Goal: Task Accomplishment & Management: Manage account settings

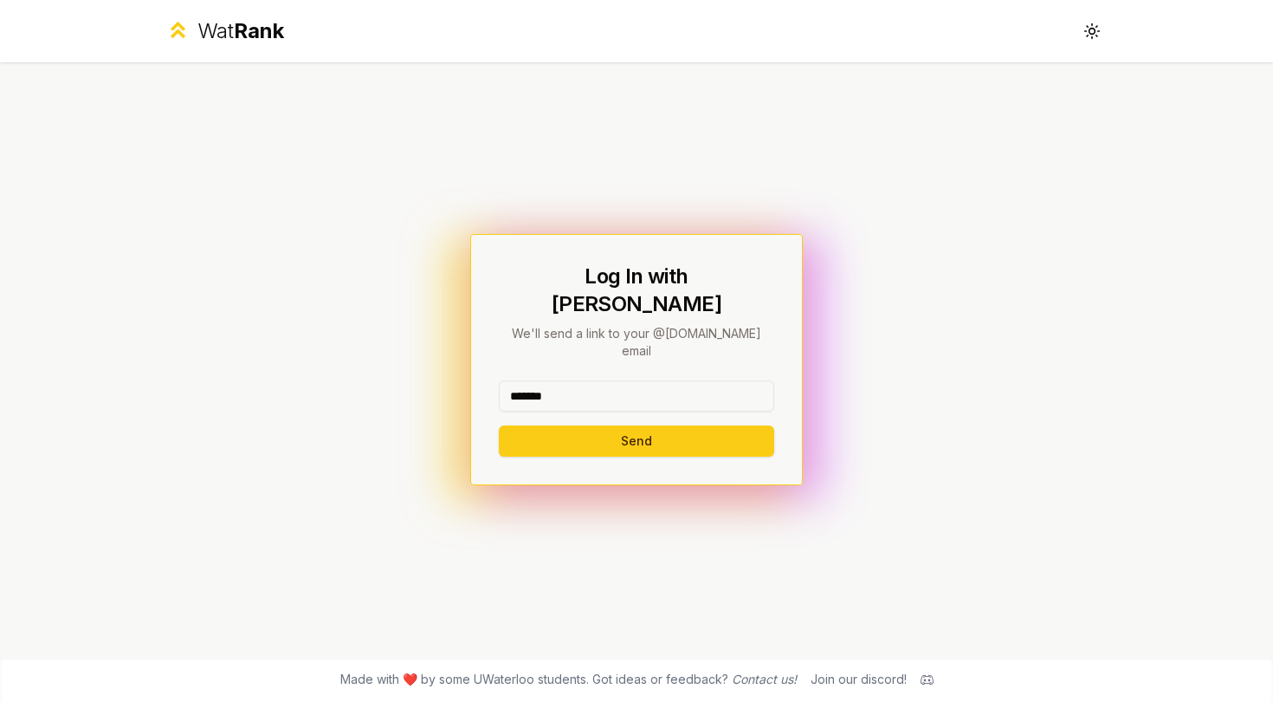
type input "*******"
click at [636, 425] on button "Send" at bounding box center [636, 440] width 275 height 31
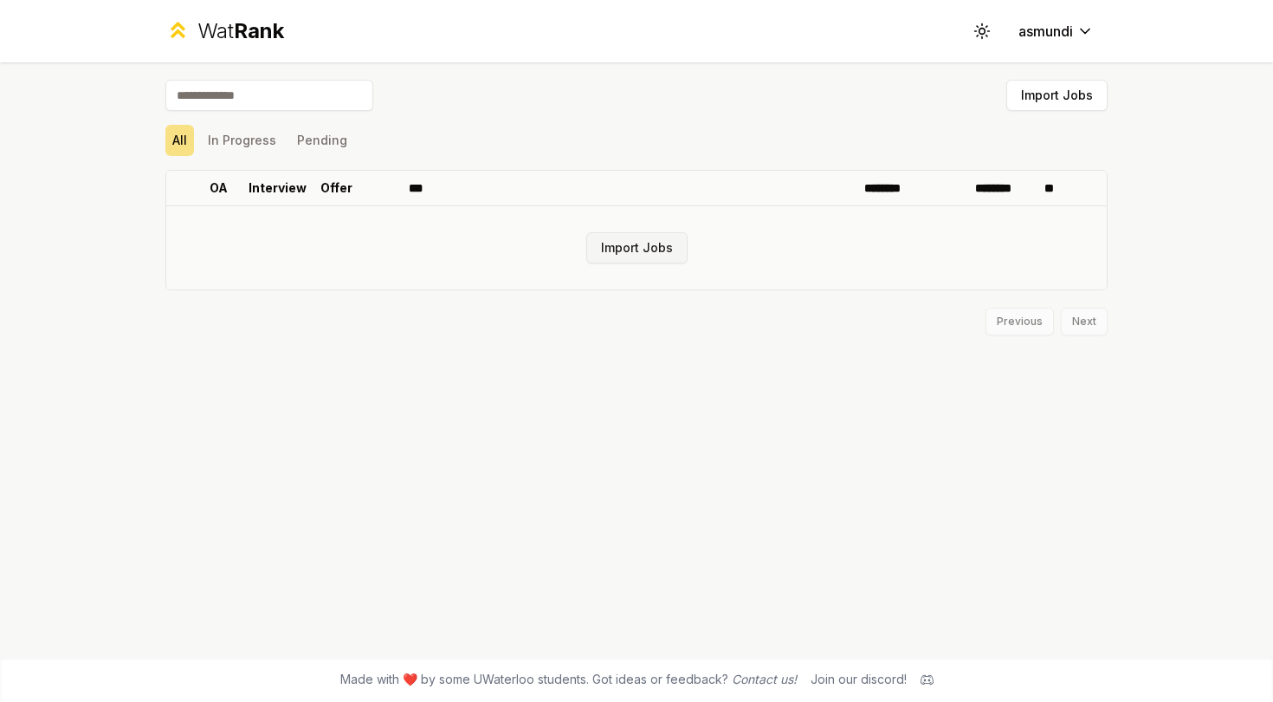
click at [659, 256] on button "Import Jobs" at bounding box center [636, 247] width 101 height 31
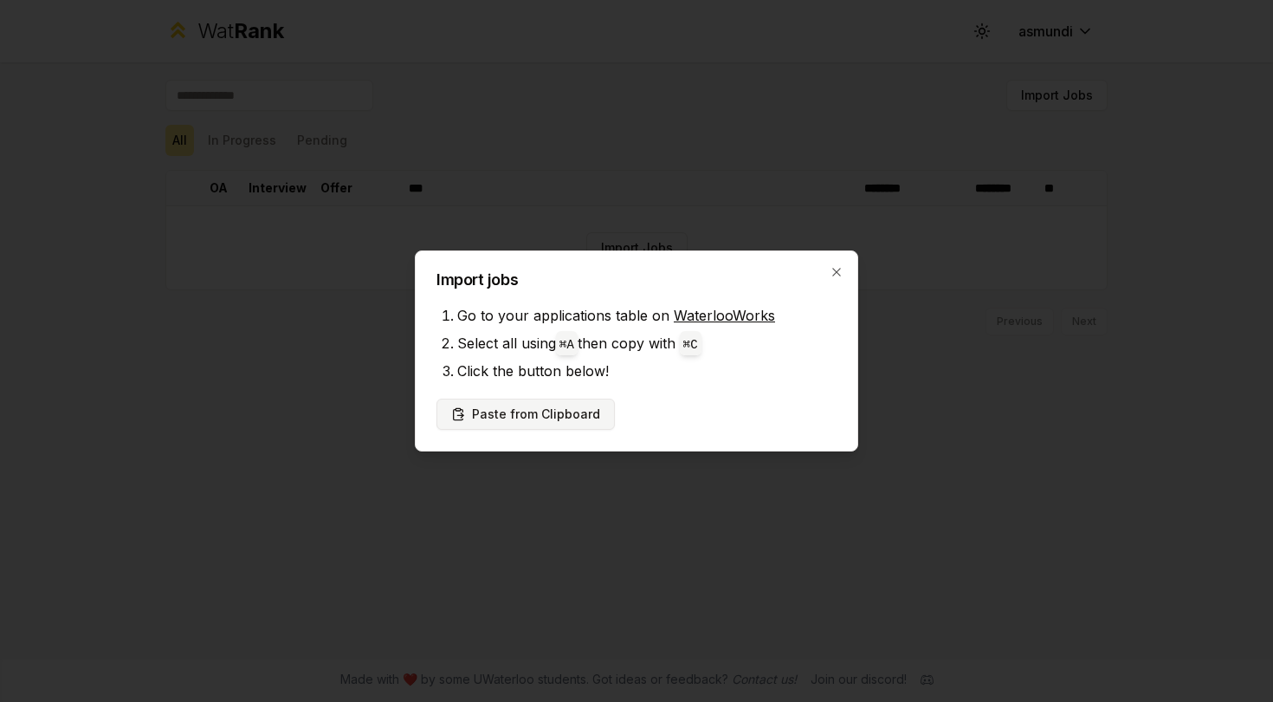
click at [567, 423] on button "Paste from Clipboard" at bounding box center [526, 413] width 178 height 31
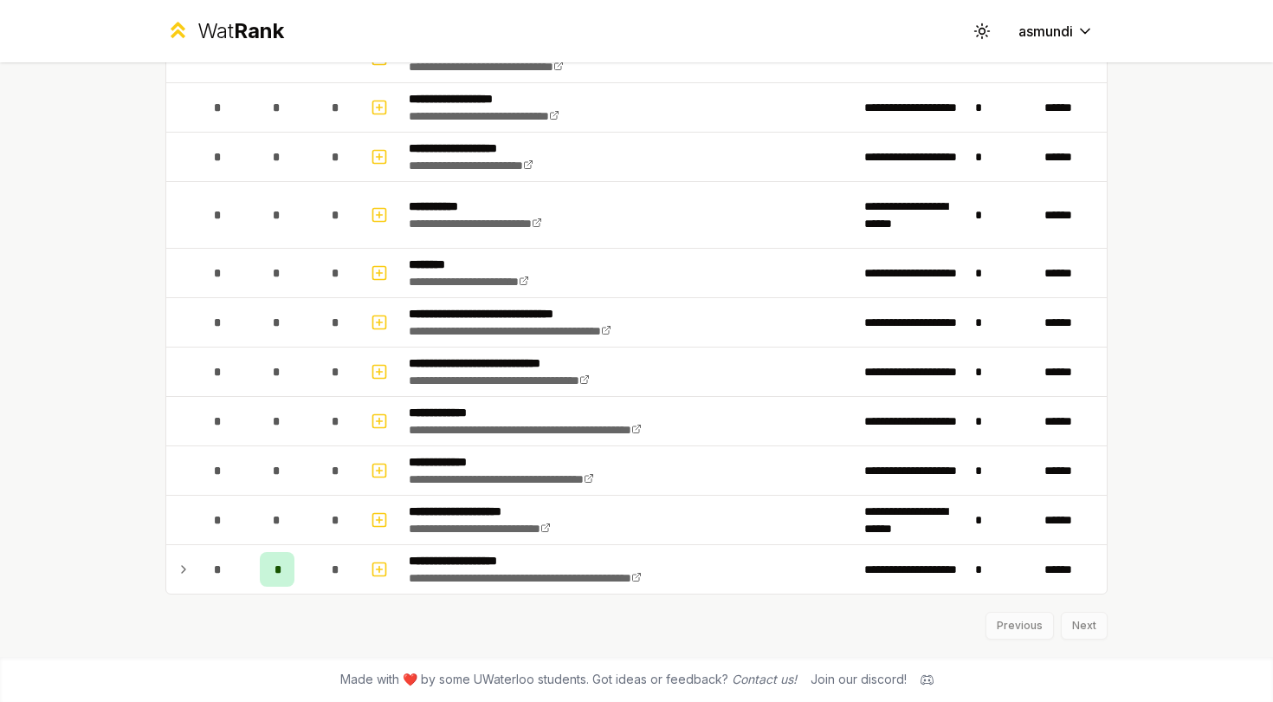
scroll to position [1887, 0]
click at [1078, 633] on div "Previous Next" at bounding box center [636, 616] width 942 height 45
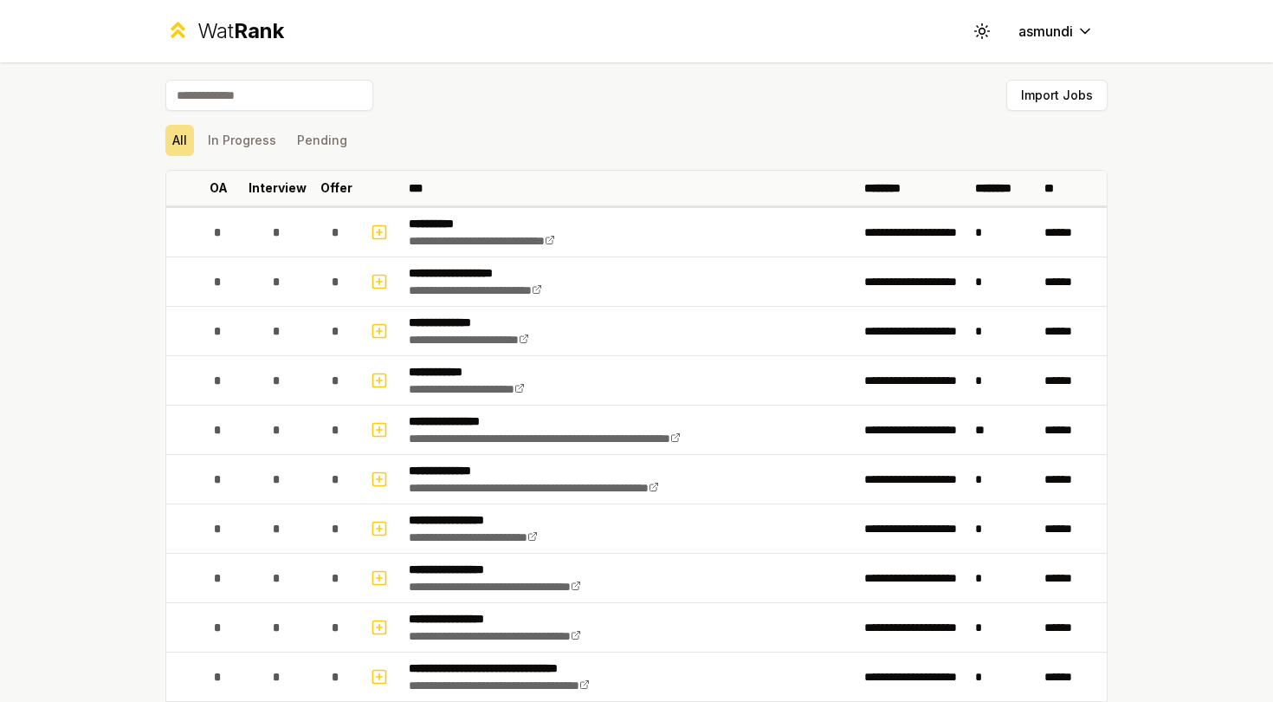
scroll to position [0, 0]
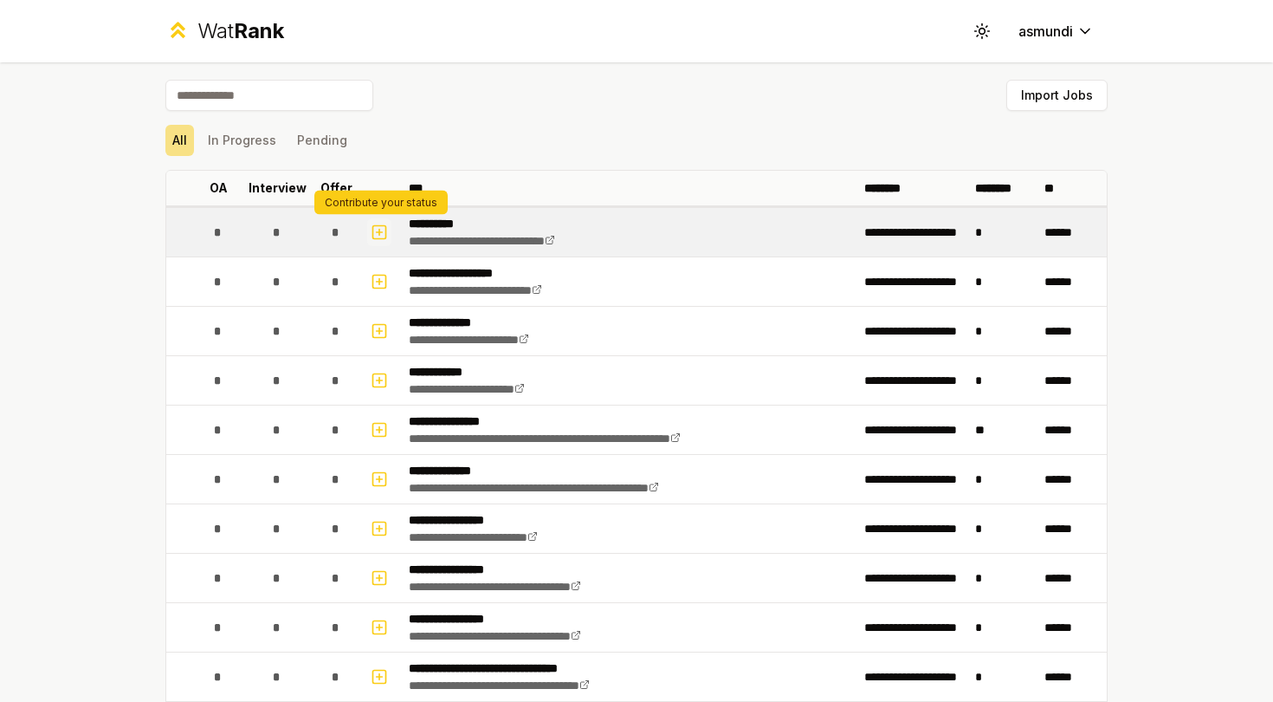
click at [382, 236] on icon "button" at bounding box center [379, 232] width 17 height 21
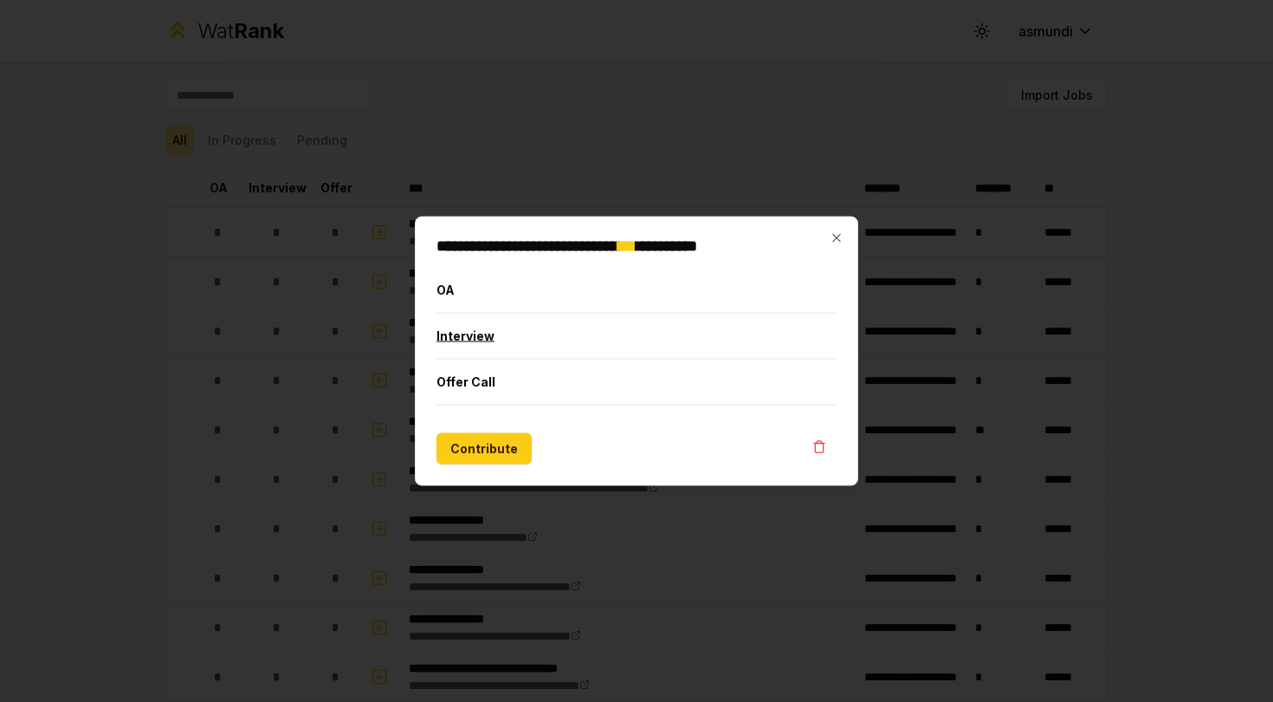
click at [513, 346] on button "Interview" at bounding box center [637, 336] width 400 height 45
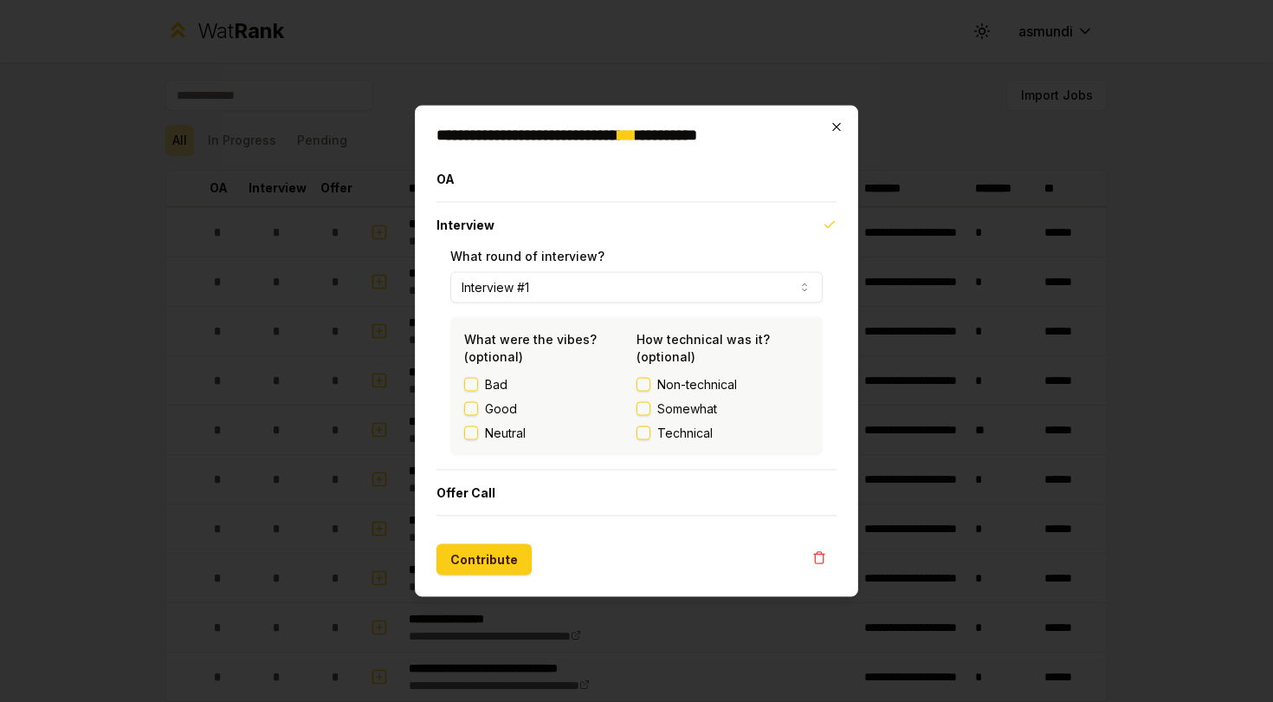
click at [835, 127] on icon "button" at bounding box center [837, 127] width 14 height 14
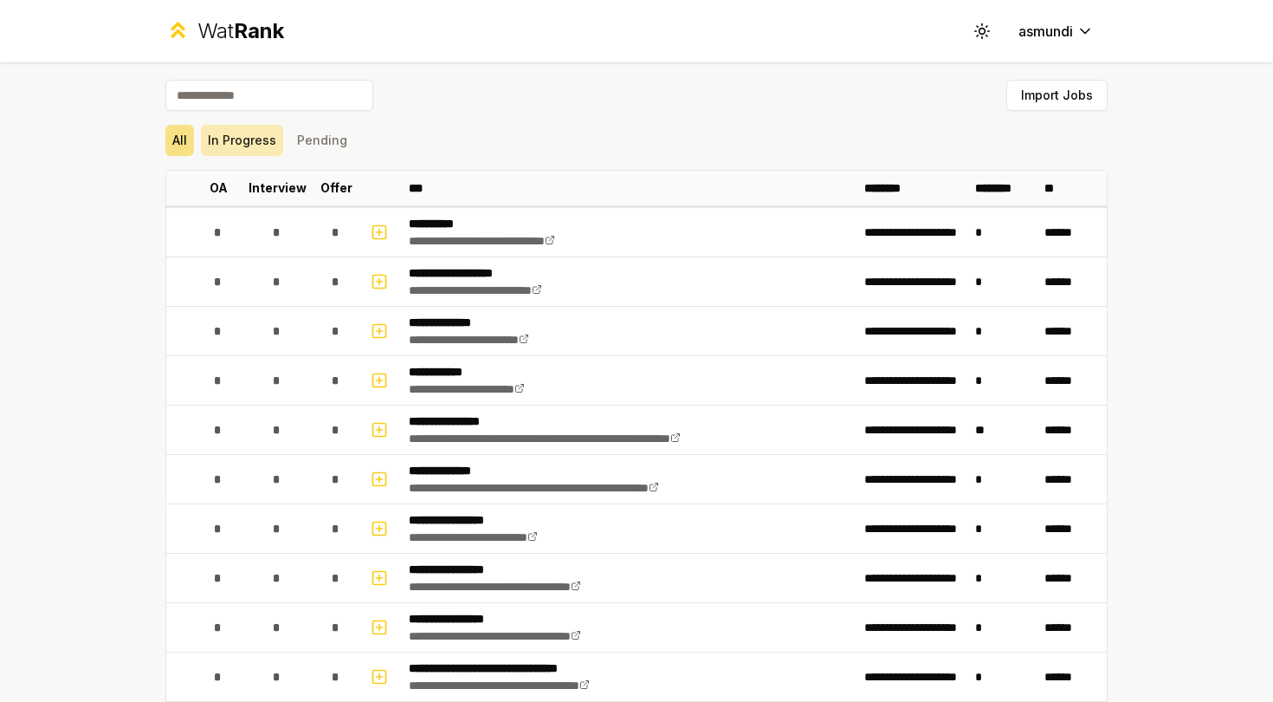
click at [248, 146] on button "In Progress" at bounding box center [242, 140] width 82 height 31
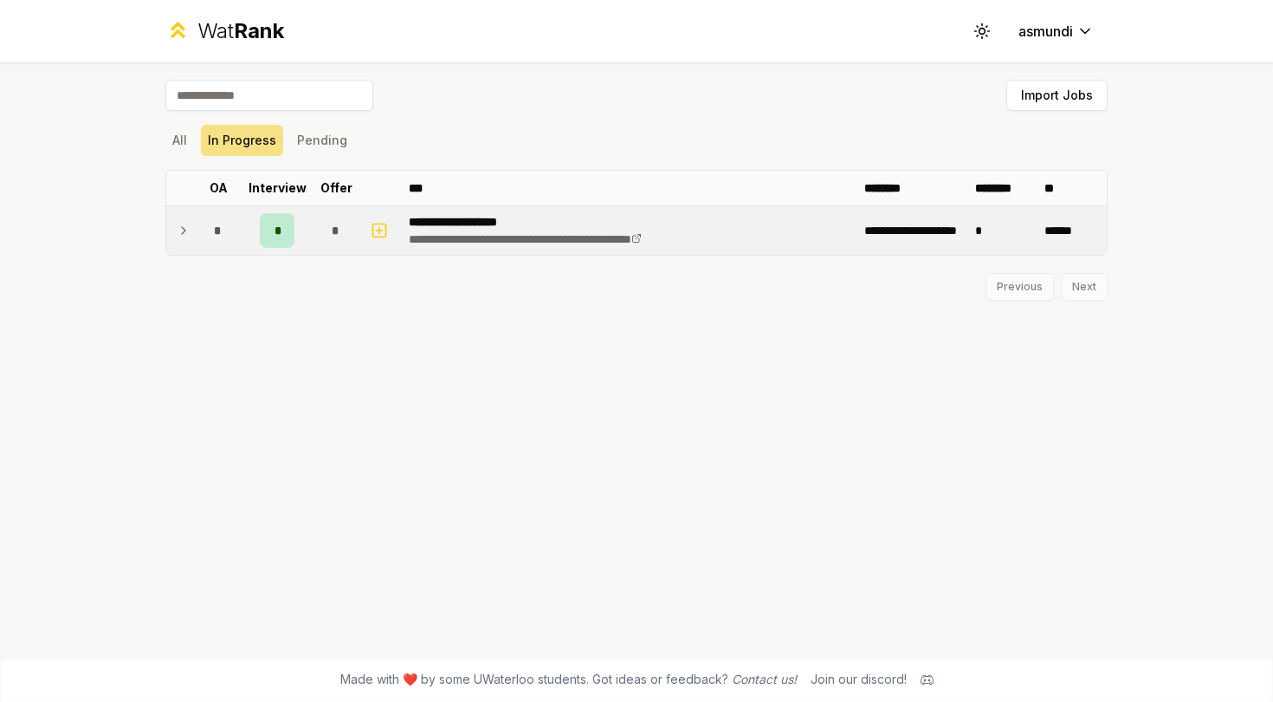
click at [287, 229] on div "*" at bounding box center [277, 230] width 35 height 35
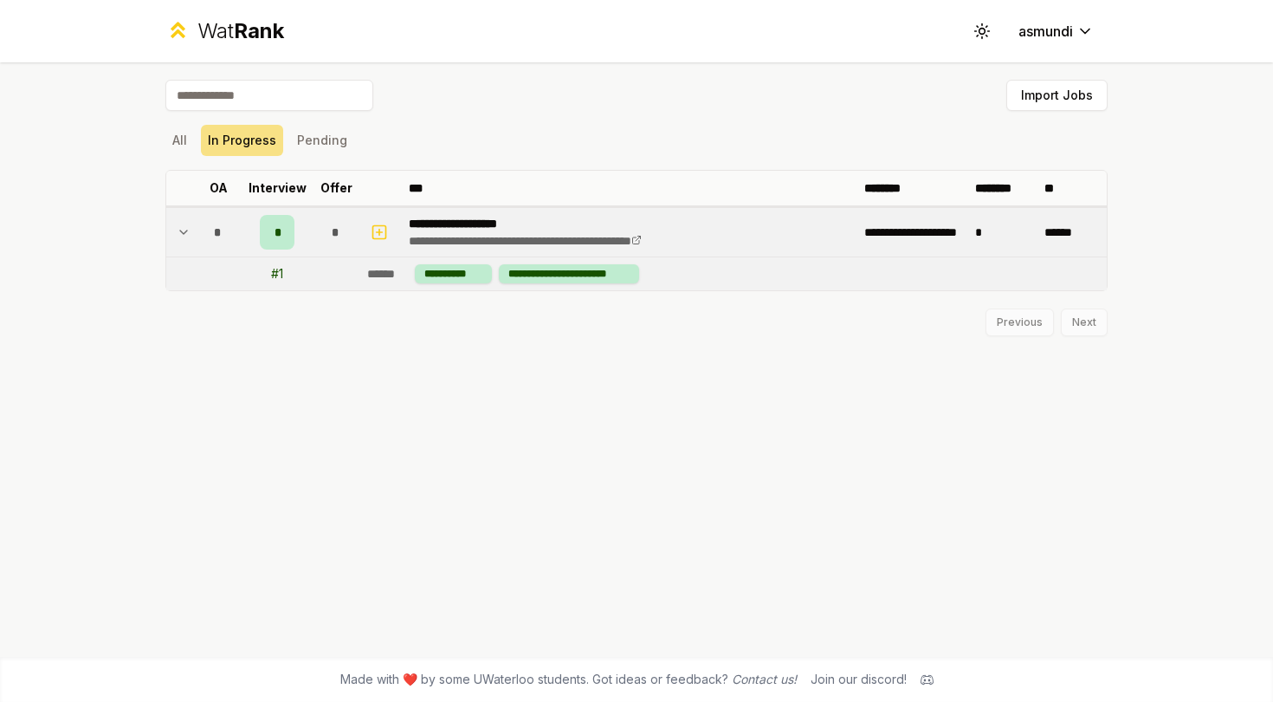
click at [287, 229] on div "*" at bounding box center [277, 232] width 35 height 35
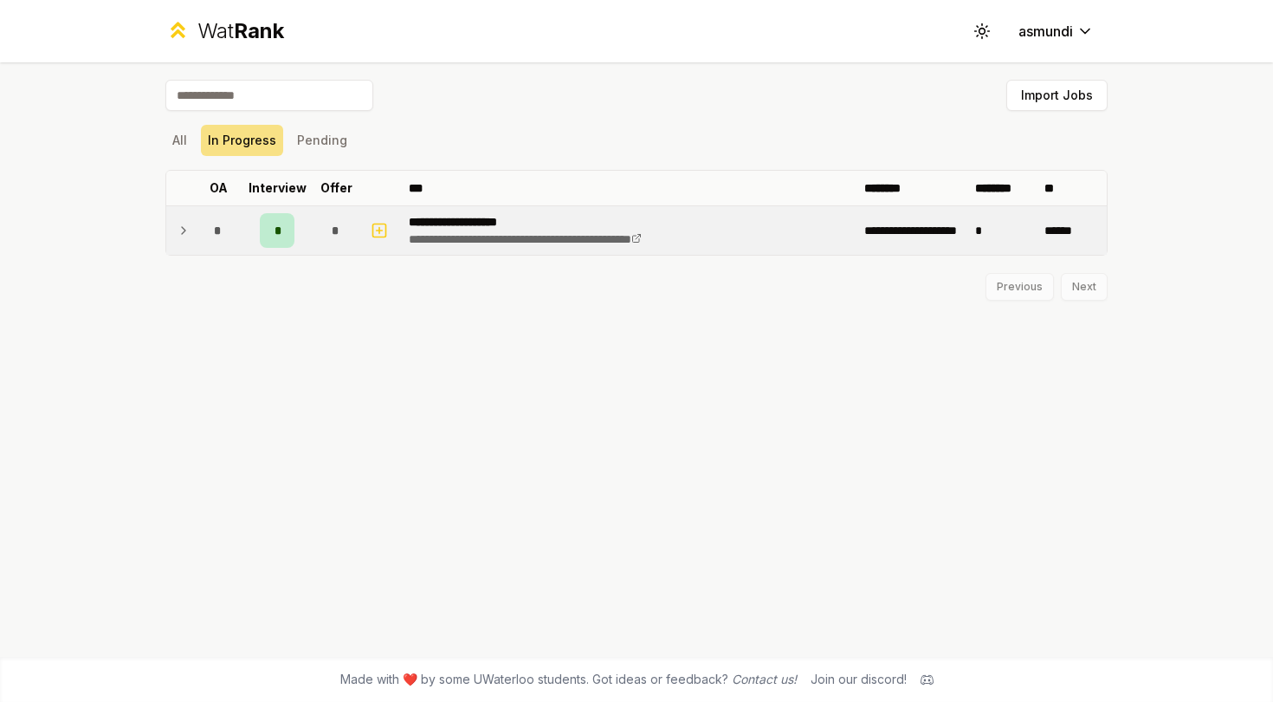
click at [298, 243] on td "*" at bounding box center [277, 230] width 69 height 49
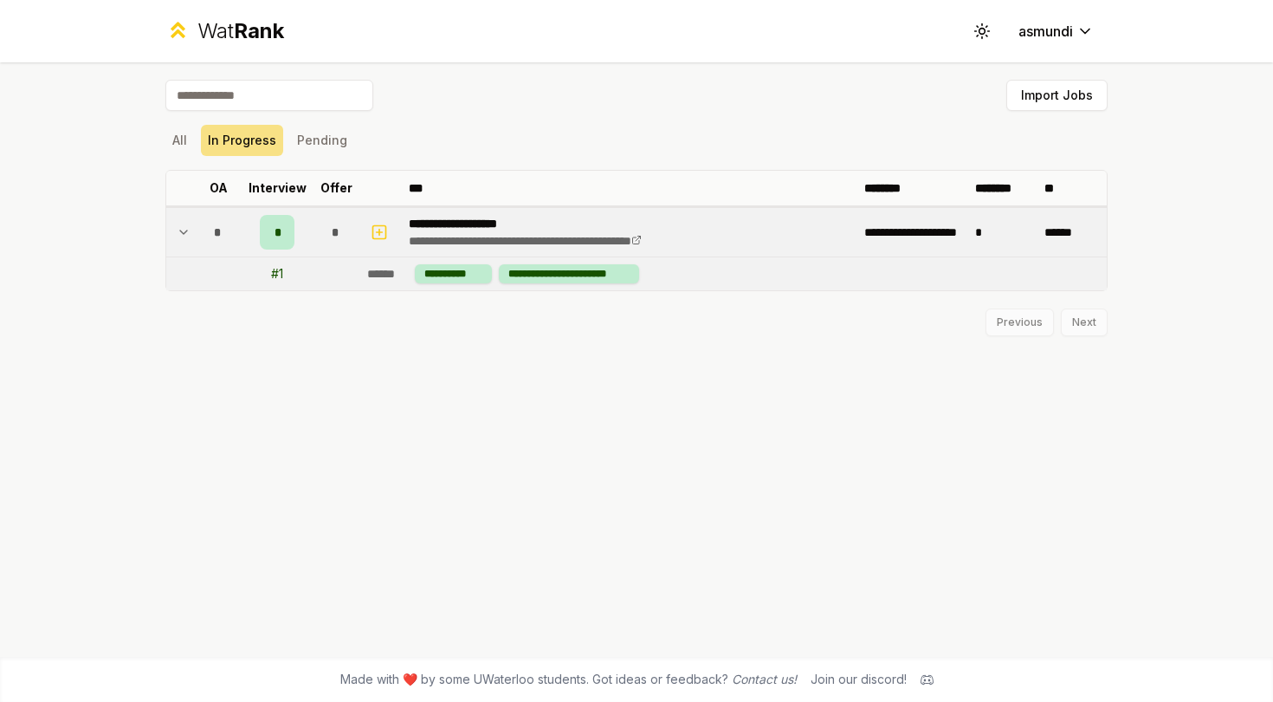
click at [245, 238] on td "*" at bounding box center [277, 232] width 69 height 49
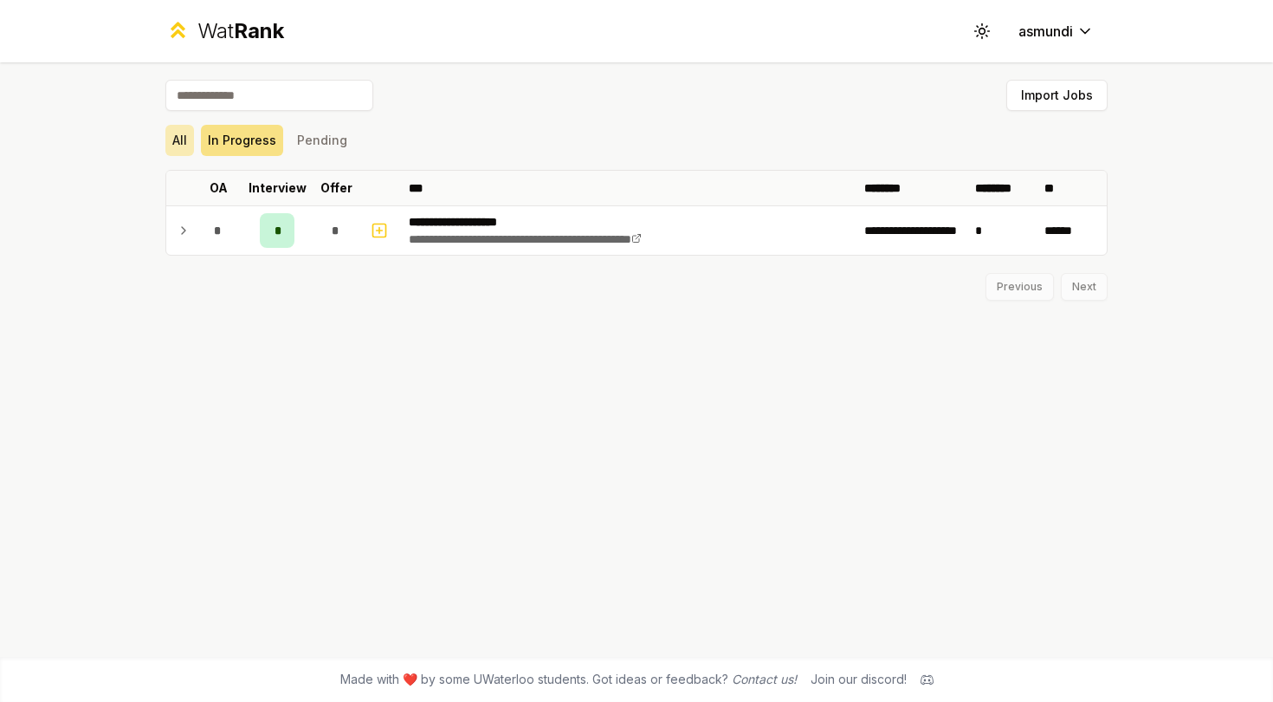
click at [178, 129] on button "All" at bounding box center [179, 140] width 29 height 31
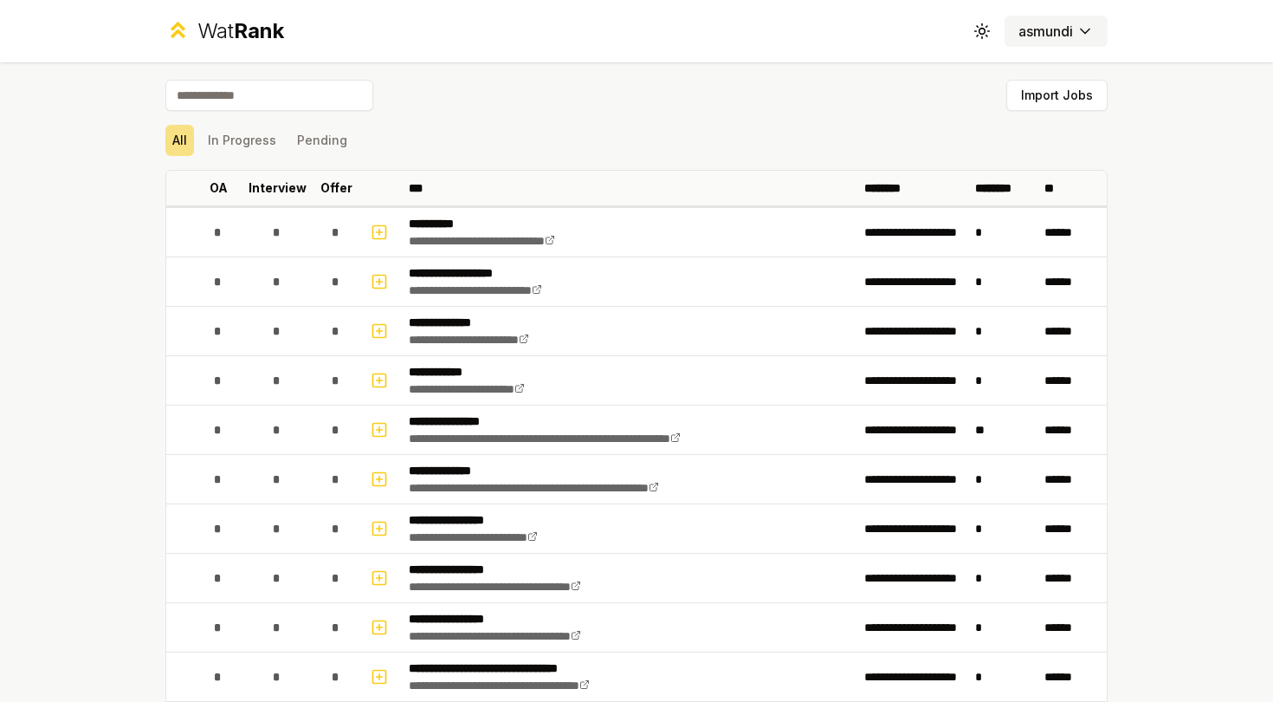
click at [1065, 47] on div "Wat Rank Toggle theme asmundi" at bounding box center [637, 31] width 998 height 62
click at [1068, 30] on html "**********" at bounding box center [636, 351] width 1273 height 702
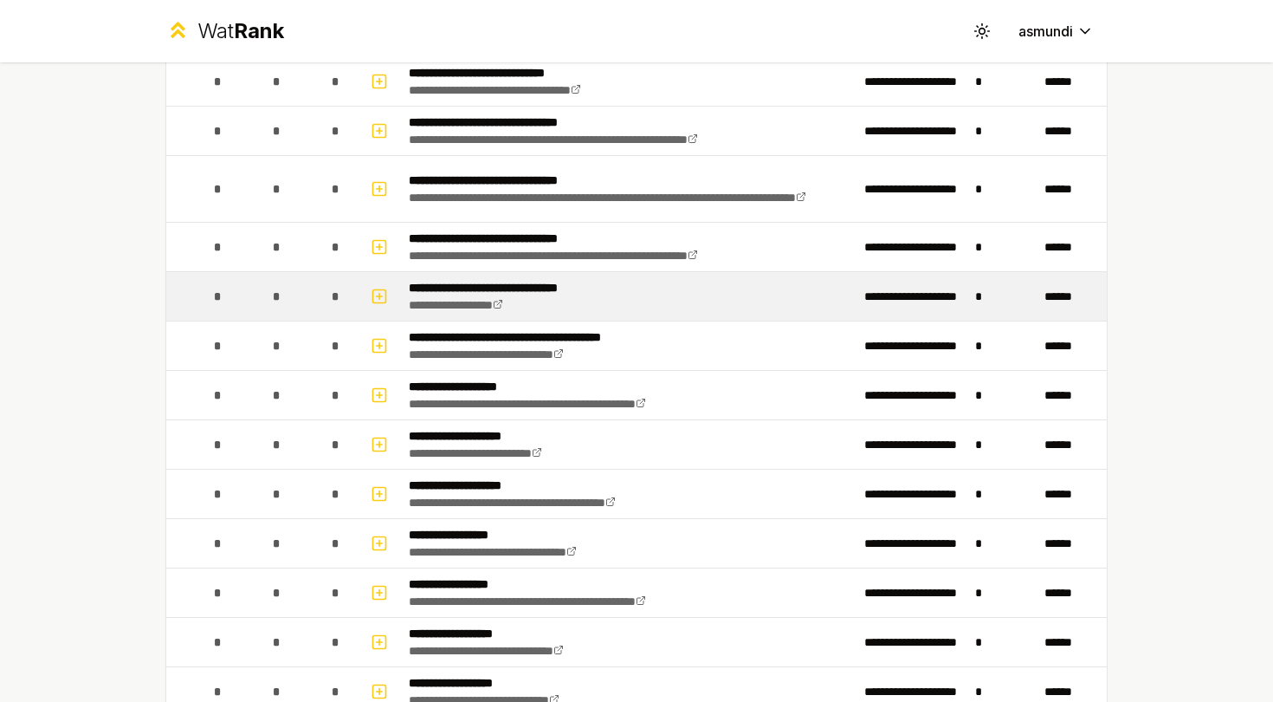
scroll to position [1320, 0]
